Goal: Information Seeking & Learning: Learn about a topic

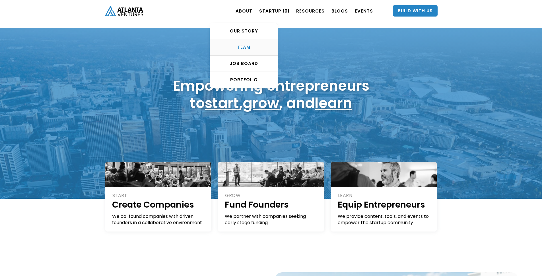
click at [246, 48] on div "TEAM" at bounding box center [244, 47] width 68 height 6
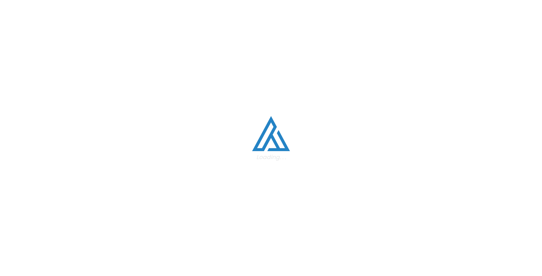
scroll to position [722, 0]
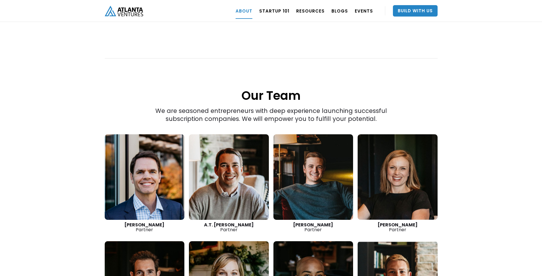
click at [141, 178] on link at bounding box center [145, 176] width 80 height 85
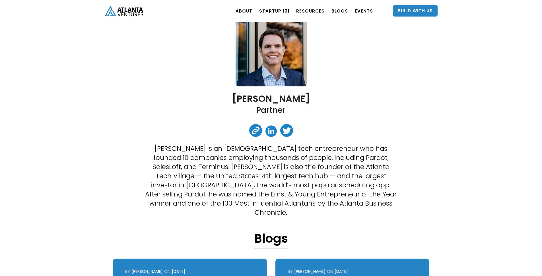
scroll to position [81, 0]
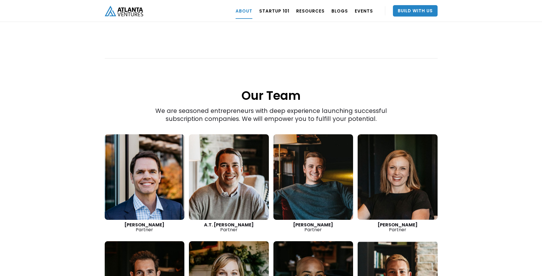
scroll to position [722, 0]
click at [370, 184] on link at bounding box center [398, 176] width 80 height 85
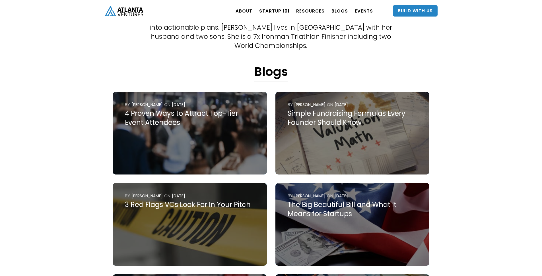
scroll to position [241, 0]
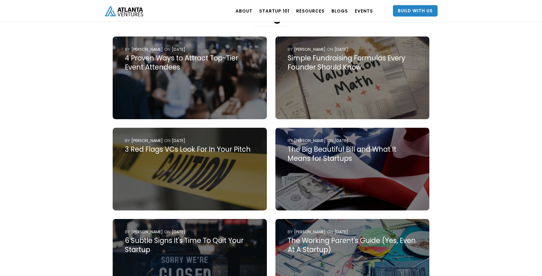
click at [339, 55] on div "Simple Fundraising Formulas Every Founder Should Know" at bounding box center [353, 63] width 130 height 18
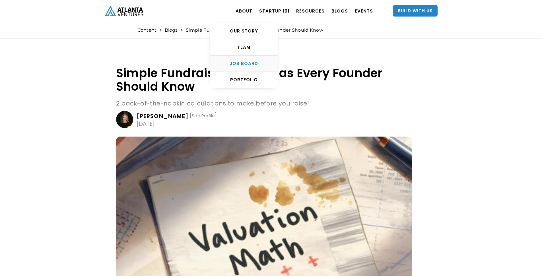
click at [248, 64] on div "Job Board" at bounding box center [244, 64] width 68 height 6
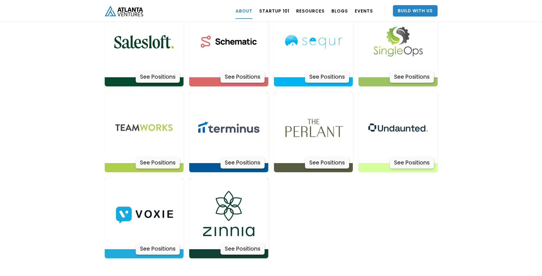
scroll to position [1824, 0]
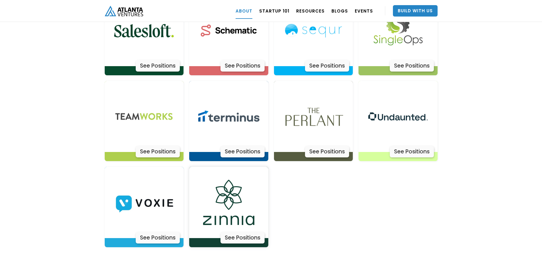
click at [226, 185] on img at bounding box center [228, 202] width 71 height 71
click at [221, 96] on img at bounding box center [228, 116] width 71 height 71
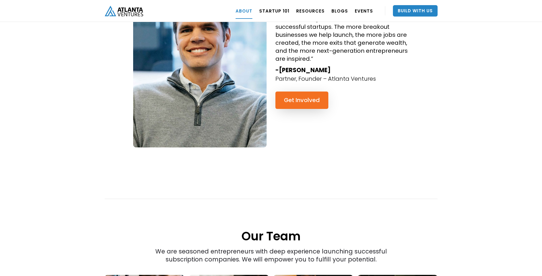
scroll to position [330, 0]
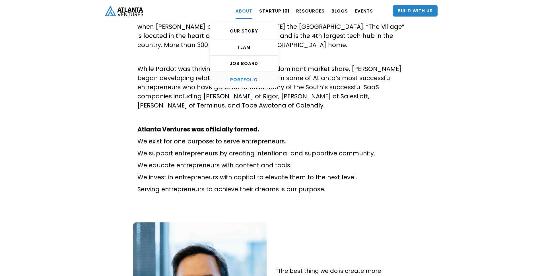
click at [248, 80] on div "PORTFOLIO" at bounding box center [244, 80] width 68 height 6
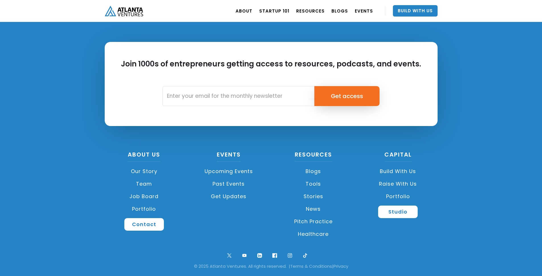
scroll to position [2116, 0]
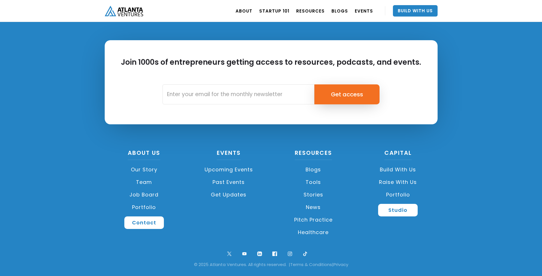
click at [227, 169] on link "Upcoming Events" at bounding box center [228, 169] width 79 height 13
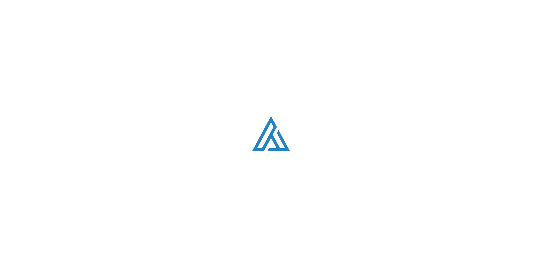
scroll to position [123, 0]
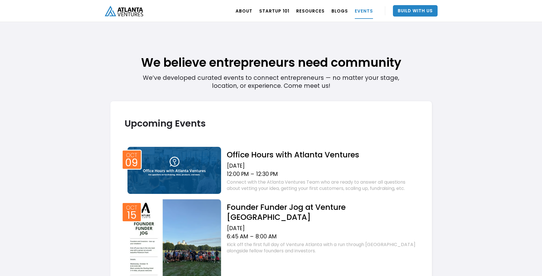
click at [285, 153] on h2 "Office Hours with Atlanta Ventures" at bounding box center [322, 154] width 191 height 10
